Goal: Task Accomplishment & Management: Complete application form

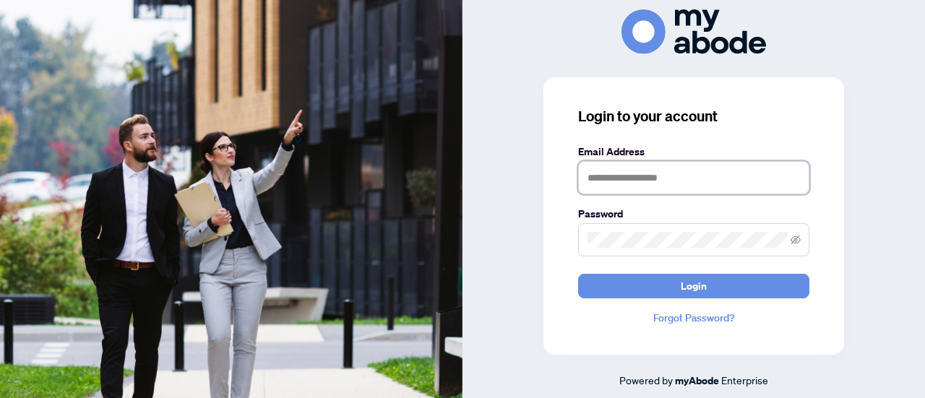
click at [615, 183] on input "text" at bounding box center [693, 177] width 231 height 33
type input "**********"
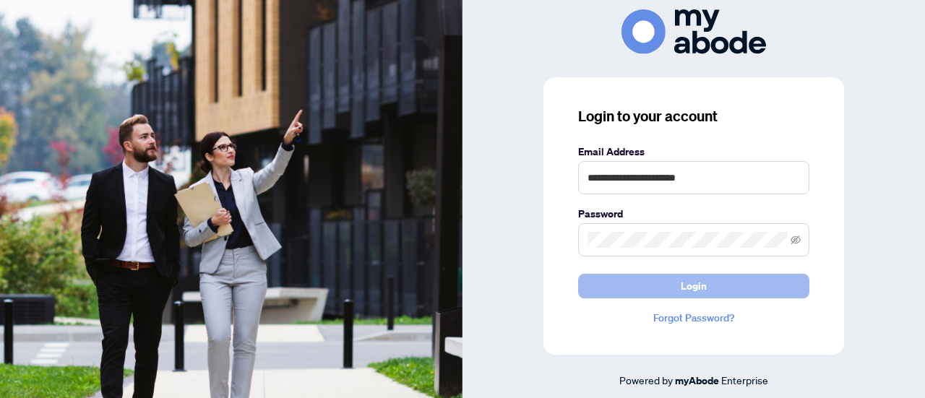
click at [670, 284] on button "Login" at bounding box center [693, 286] width 231 height 25
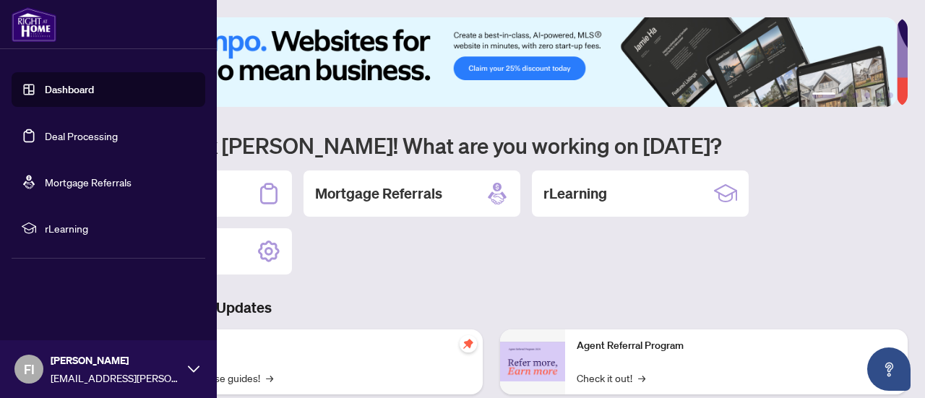
click at [65, 139] on link "Deal Processing" at bounding box center [81, 135] width 73 height 13
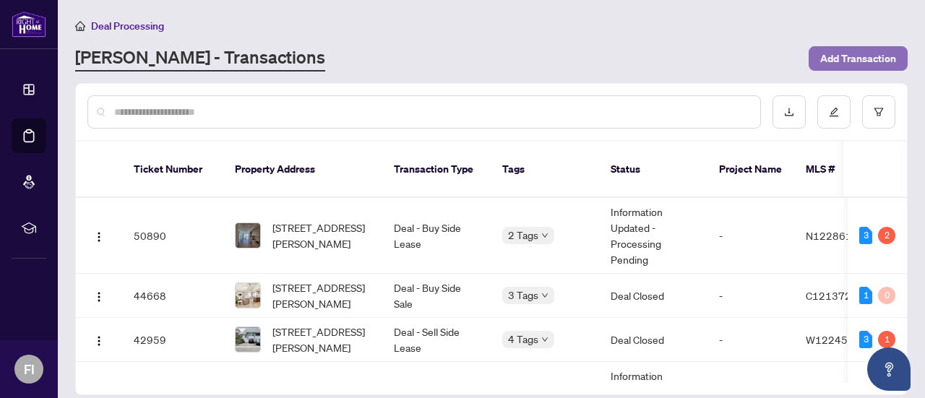
click at [848, 59] on span "Add Transaction" at bounding box center [858, 58] width 76 height 23
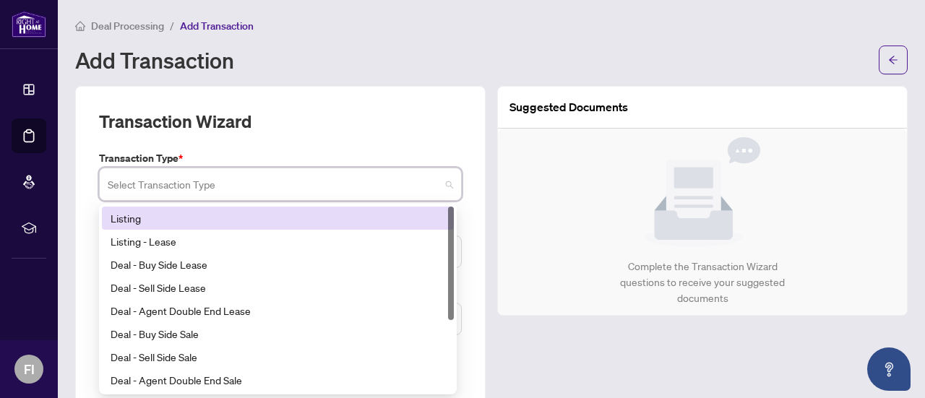
click at [220, 184] on input "search" at bounding box center [274, 186] width 332 height 32
click at [114, 215] on div "Listing" at bounding box center [278, 218] width 334 height 16
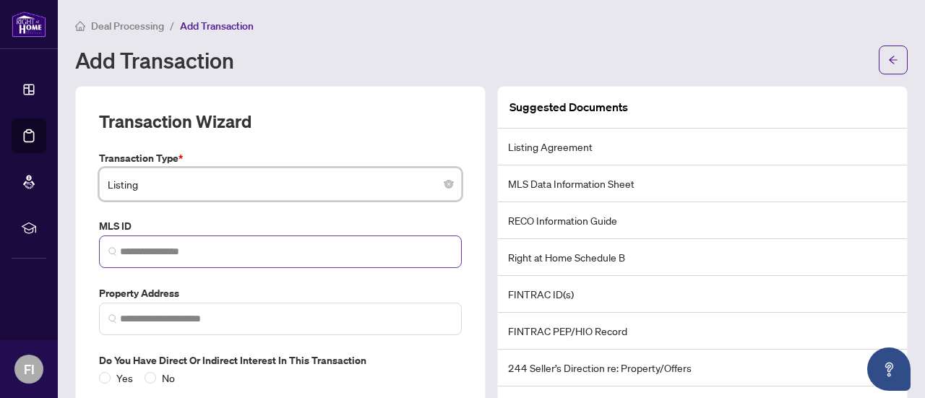
click at [163, 258] on span at bounding box center [280, 251] width 363 height 33
click at [135, 245] on input "search" at bounding box center [286, 251] width 332 height 15
paste input "*********"
type input "*********"
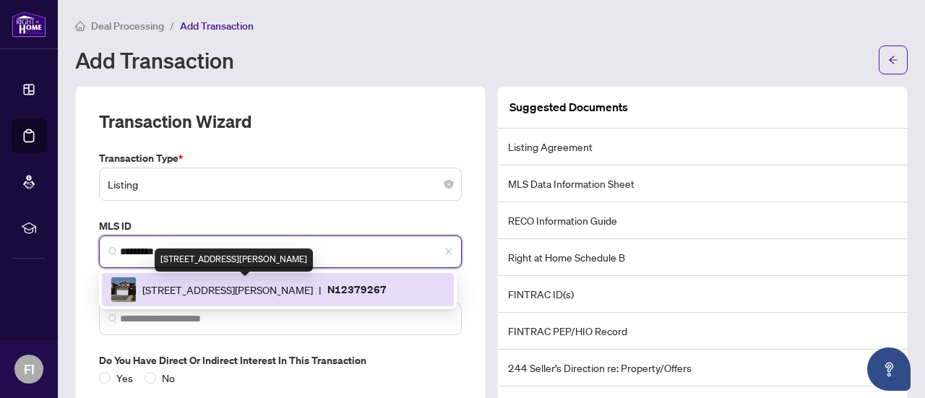
click at [222, 287] on span "8 Terra Rd, Vaughan, Ontario L4L 3J5, Canada" at bounding box center [227, 290] width 170 height 16
type input "**********"
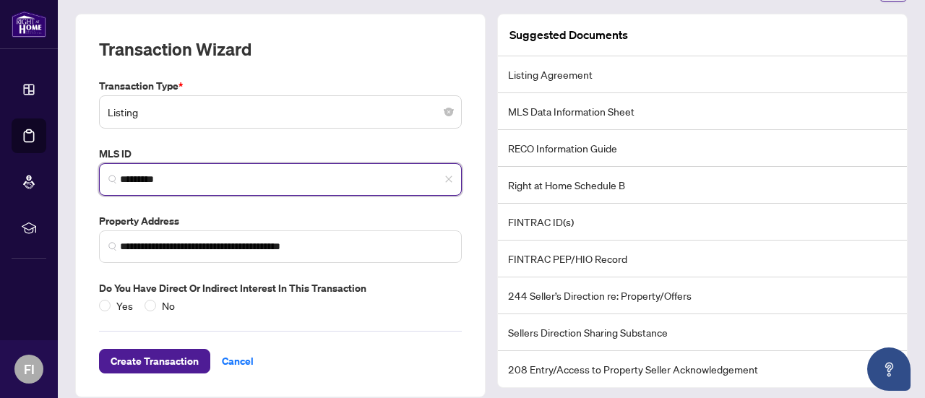
scroll to position [85, 0]
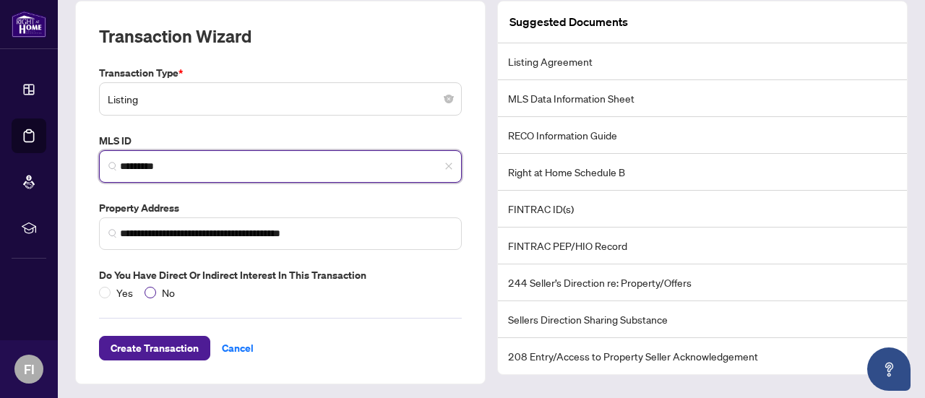
type input "*********"
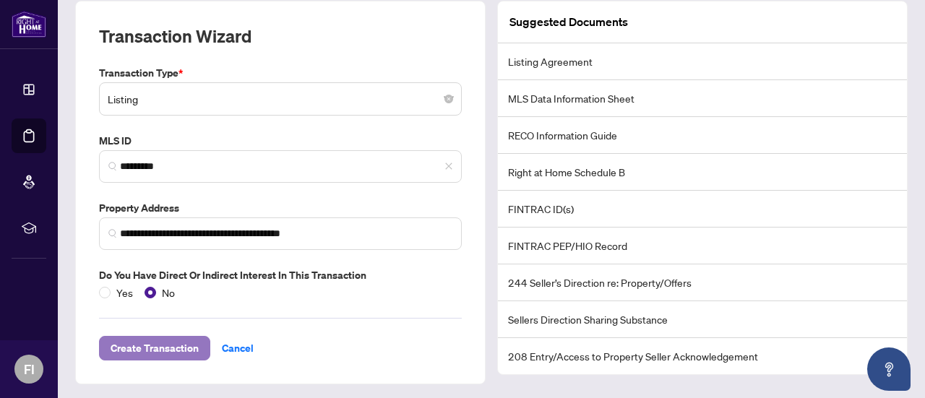
click at [152, 345] on span "Create Transaction" at bounding box center [155, 348] width 88 height 23
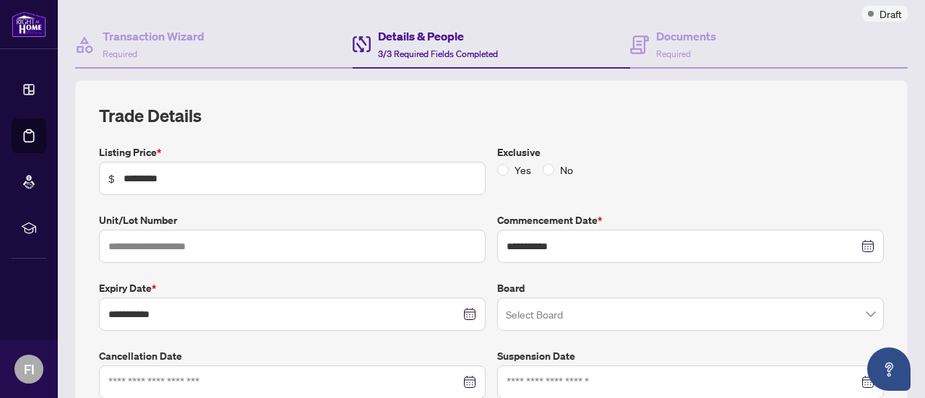
scroll to position [140, 0]
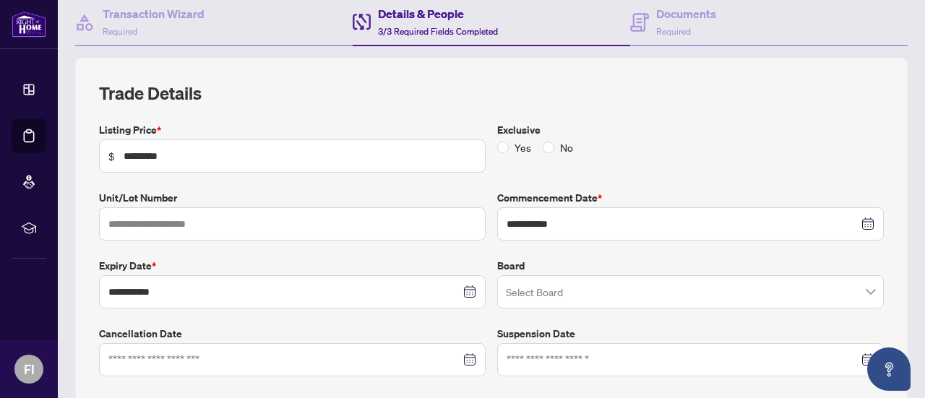
click at [574, 293] on input "search" at bounding box center [684, 294] width 356 height 32
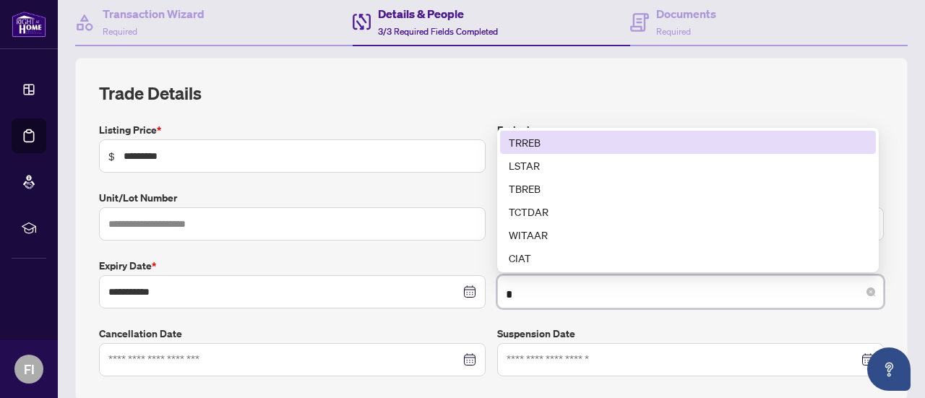
type input "**"
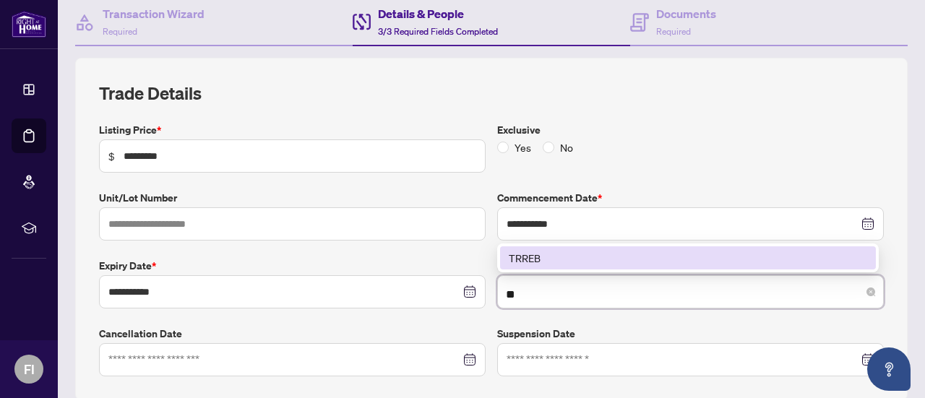
click at [545, 250] on div "TRREB" at bounding box center [687, 258] width 358 height 16
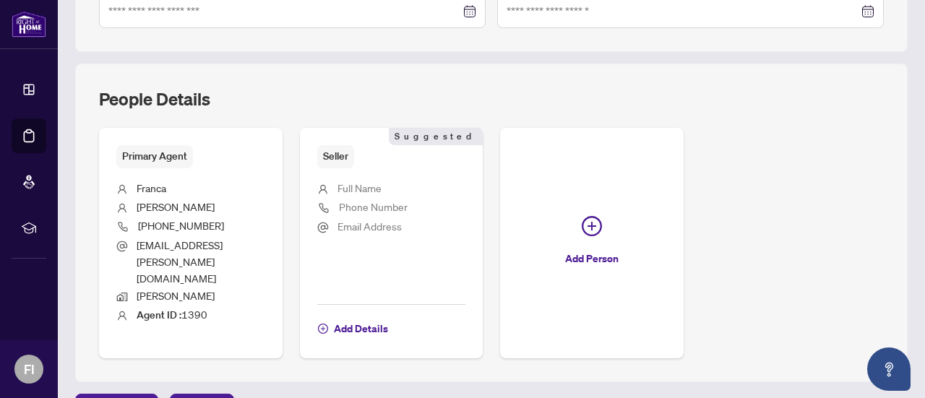
scroll to position [488, 0]
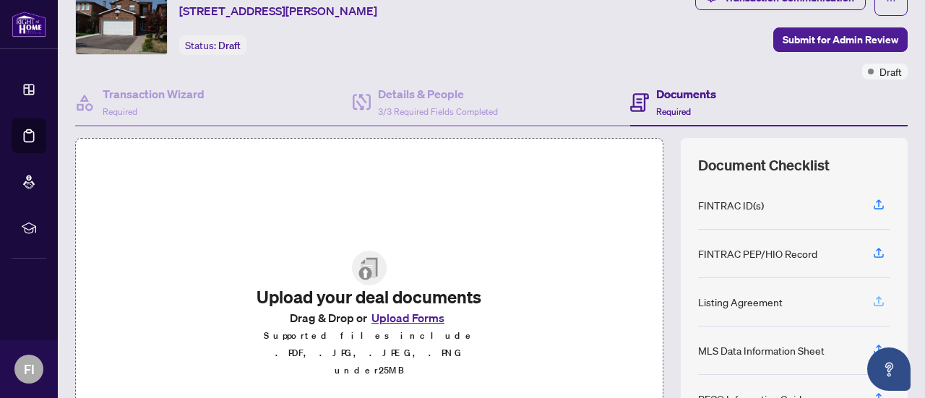
click at [872, 296] on icon "button" at bounding box center [878, 301] width 13 height 13
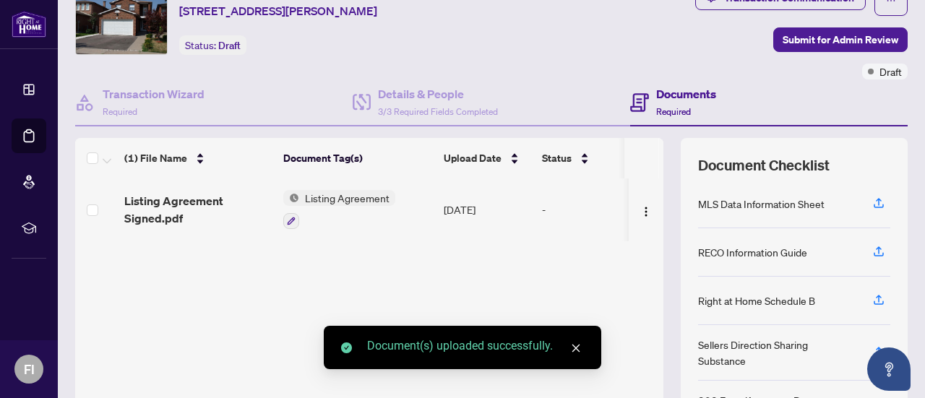
scroll to position [144, 0]
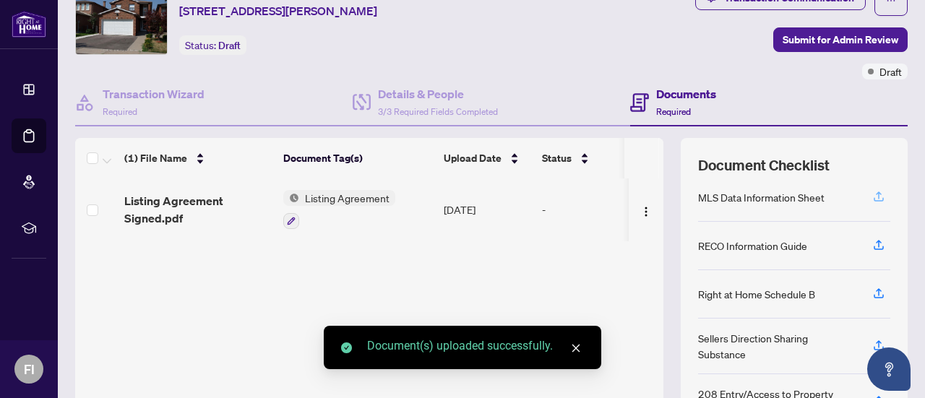
click at [872, 191] on icon "button" at bounding box center [878, 196] width 13 height 13
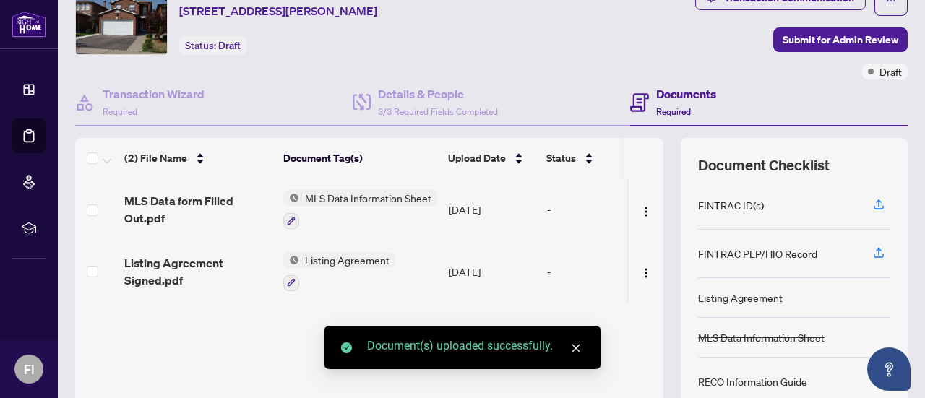
scroll to position [72, 0]
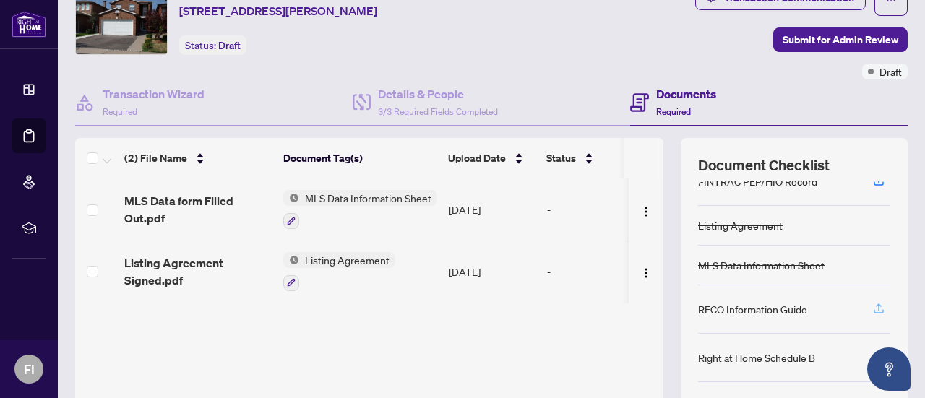
click at [872, 304] on icon "button" at bounding box center [878, 308] width 13 height 13
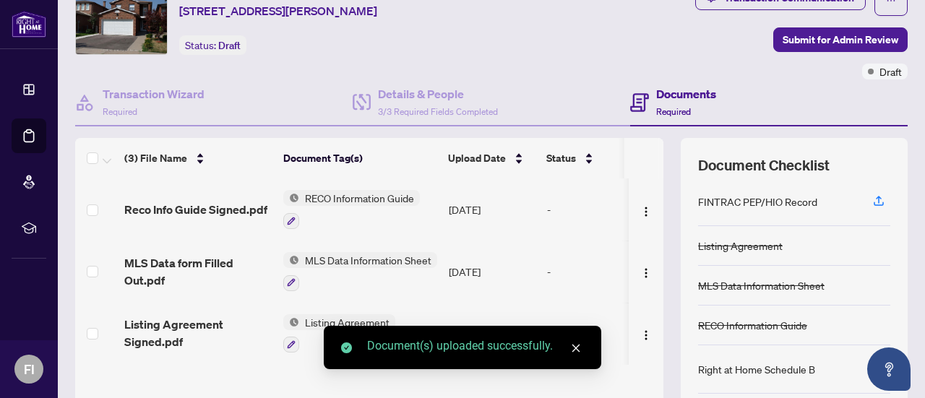
scroll to position [139, 0]
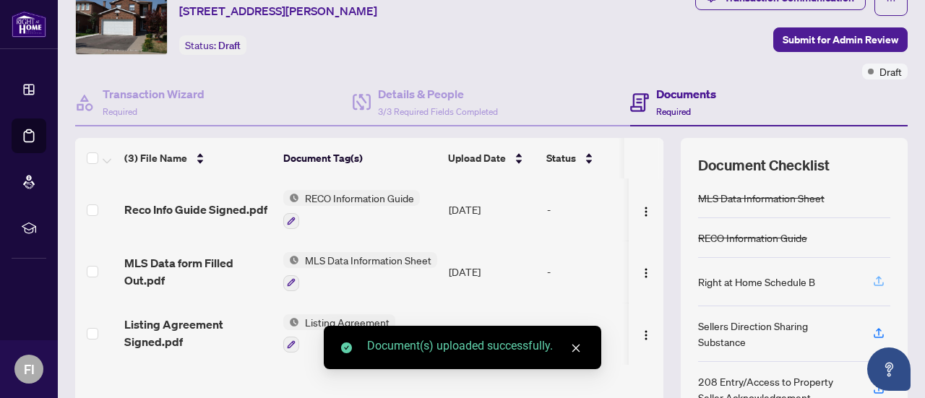
click at [875, 276] on icon "button" at bounding box center [878, 279] width 6 height 7
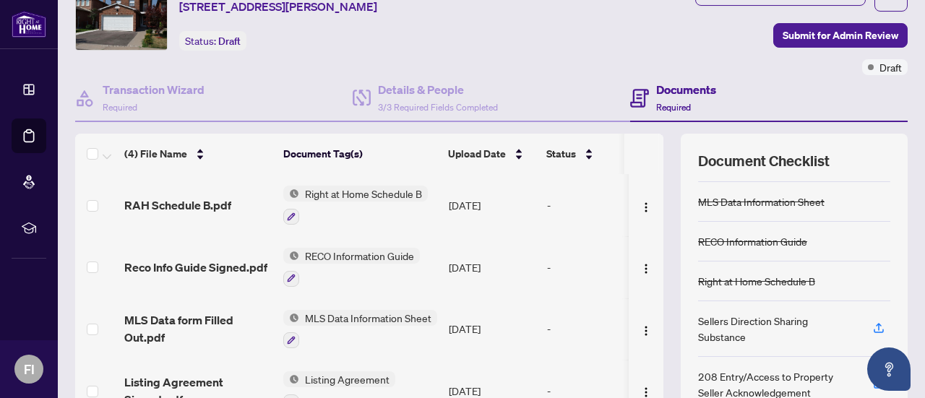
scroll to position [0, 0]
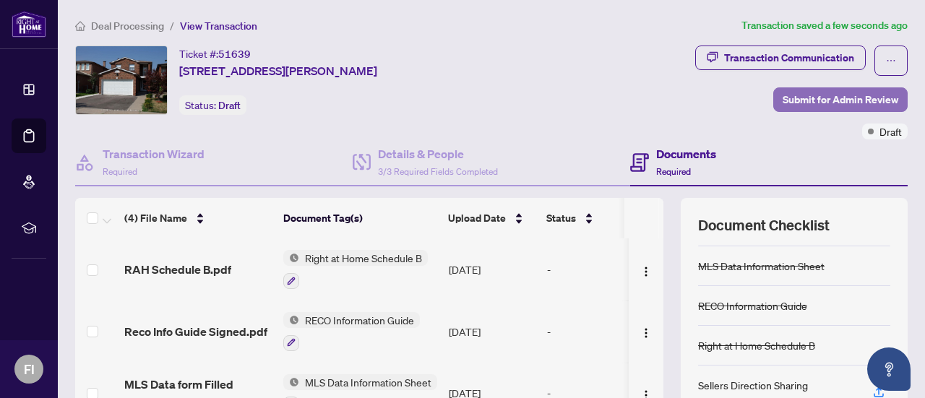
click at [823, 98] on span "Submit for Admin Review" at bounding box center [840, 99] width 116 height 23
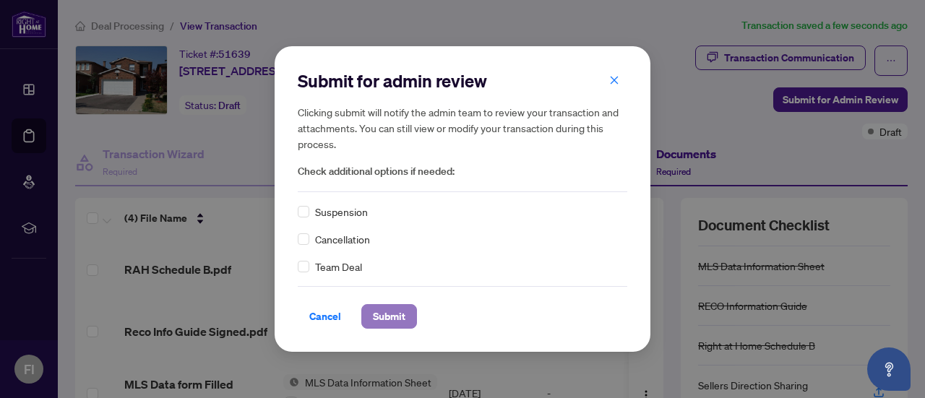
click at [381, 314] on span "Submit" at bounding box center [389, 316] width 33 height 23
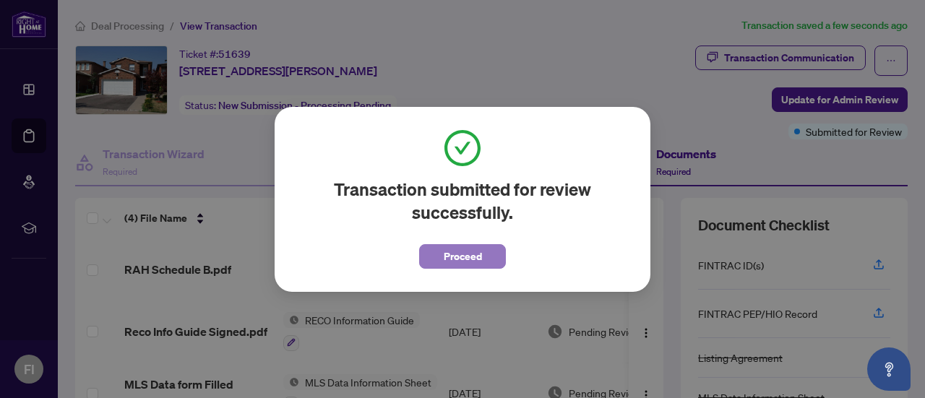
click at [450, 256] on span "Proceed" at bounding box center [462, 256] width 38 height 23
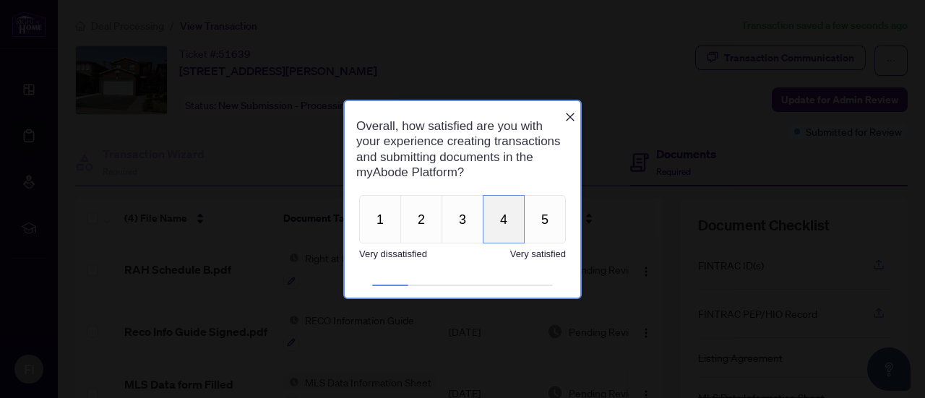
click at [508, 227] on button "4" at bounding box center [503, 219] width 42 height 48
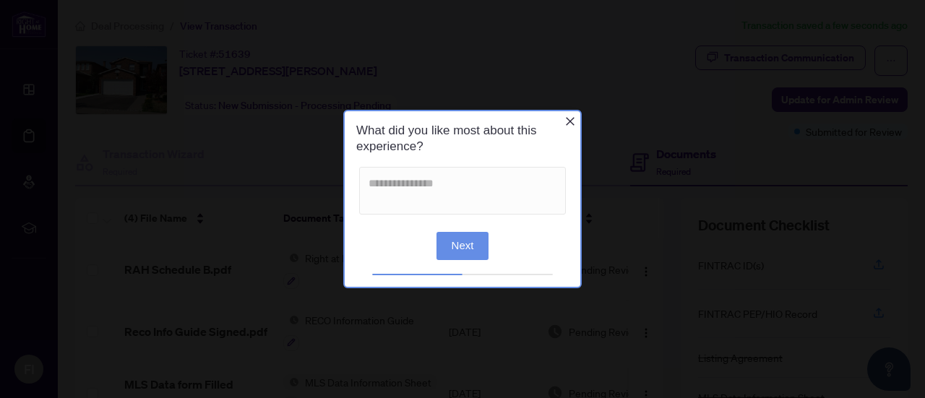
click at [459, 246] on button "Next" at bounding box center [462, 246] width 53 height 28
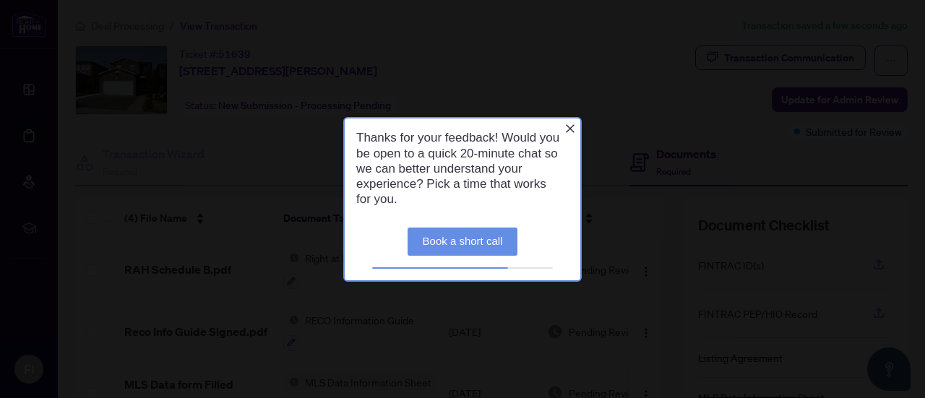
click at [459, 246] on link "Book a short call" at bounding box center [462, 241] width 111 height 28
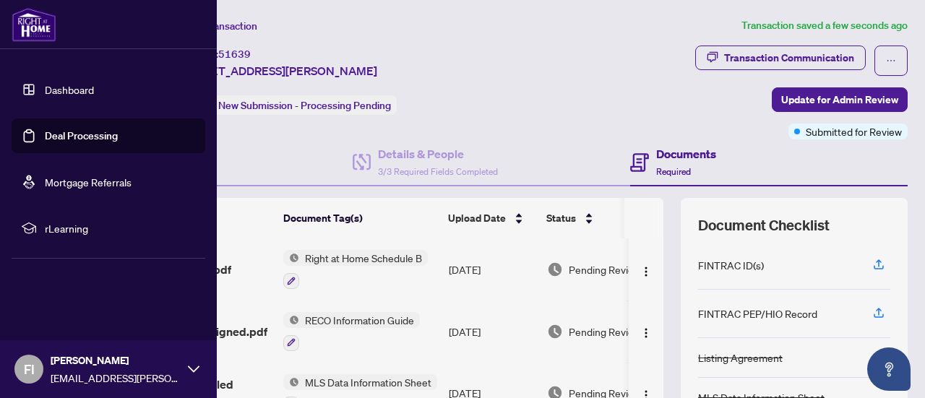
click at [45, 135] on link "Deal Processing" at bounding box center [81, 135] width 73 height 13
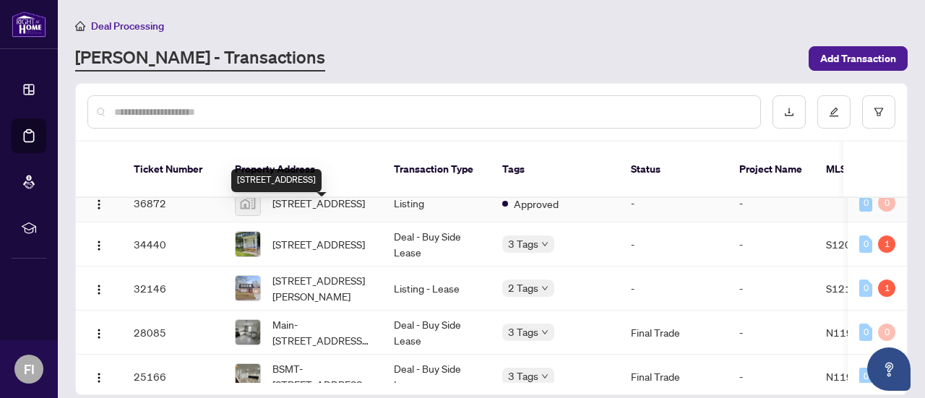
scroll to position [361, 0]
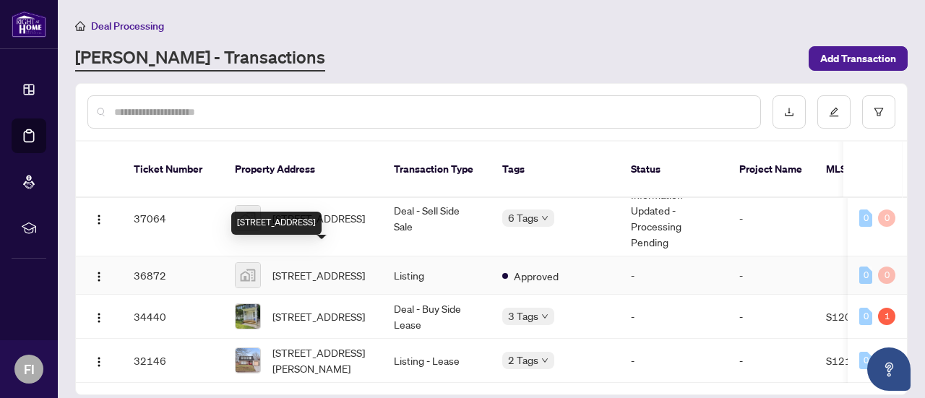
click at [299, 267] on span "59 Paisley Green Avenue, Caledon, ON, Canada" at bounding box center [318, 275] width 92 height 16
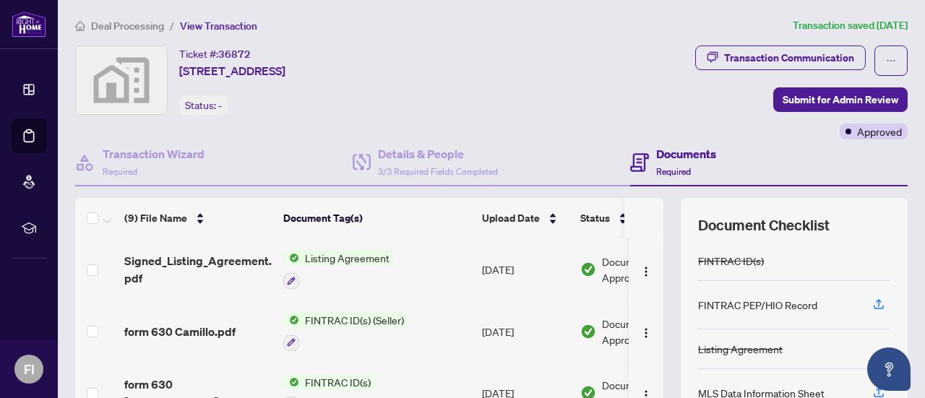
scroll to position [72, 0]
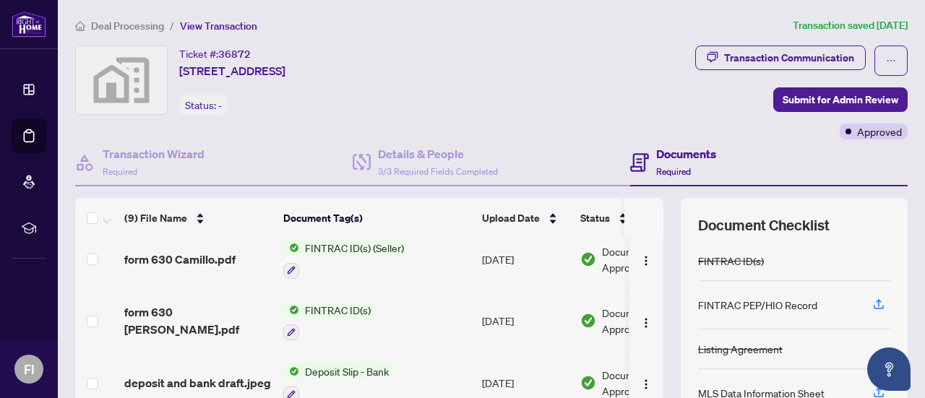
click at [327, 302] on span "FINTRAC ID(s)" at bounding box center [337, 310] width 77 height 16
click at [155, 251] on span "form 630 Camillo.pdf" at bounding box center [179, 259] width 111 height 17
